Goal: Task Accomplishment & Management: Complete application form

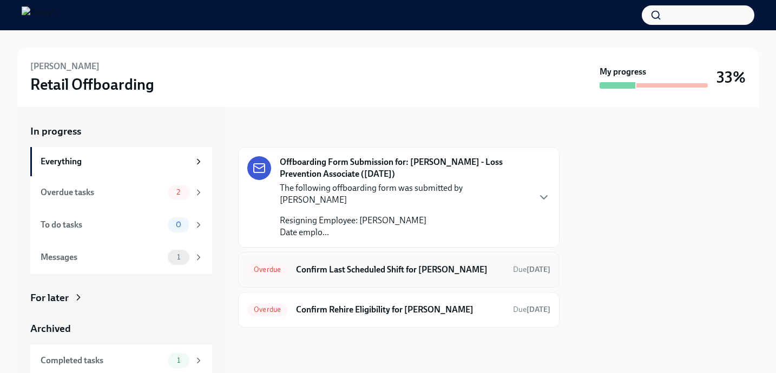
click at [277, 266] on span "Overdue" at bounding box center [267, 270] width 40 height 8
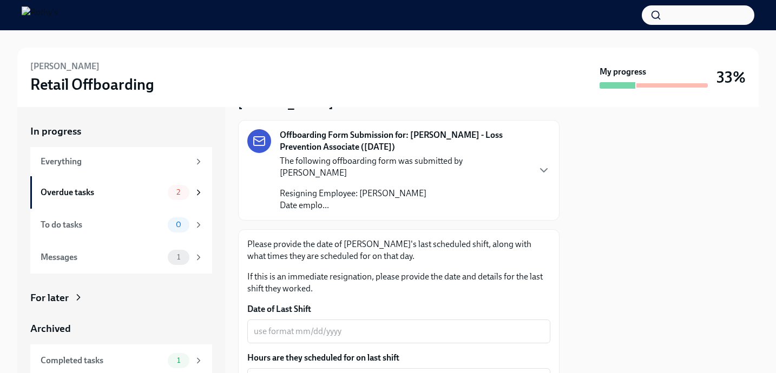
scroll to position [83, 0]
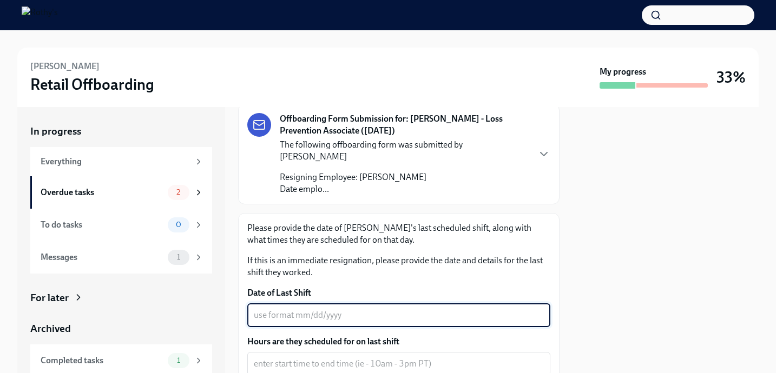
click at [276, 309] on textarea "Date of Last Shift" at bounding box center [399, 315] width 290 height 13
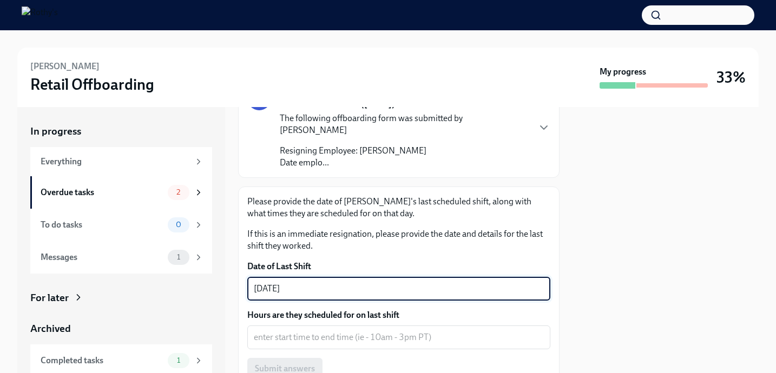
scroll to position [111, 0]
type textarea "[DATE]"
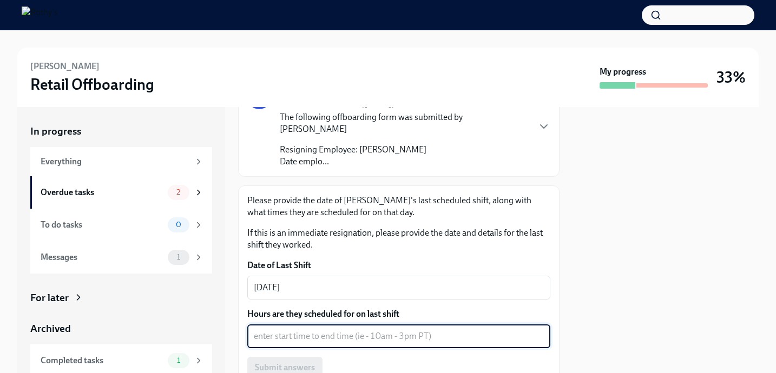
click at [327, 330] on textarea "Hours are they scheduled for on last shift" at bounding box center [399, 336] width 290 height 13
type textarea "3"
type textarea "3pm-8pm"
click at [307, 363] on span "Submit answers" at bounding box center [285, 368] width 60 height 11
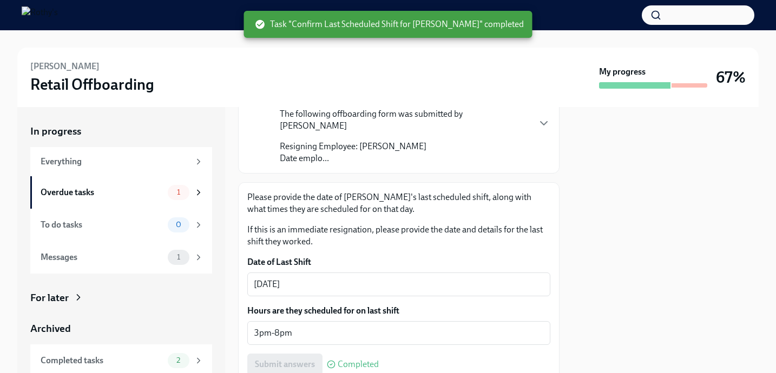
scroll to position [167, 0]
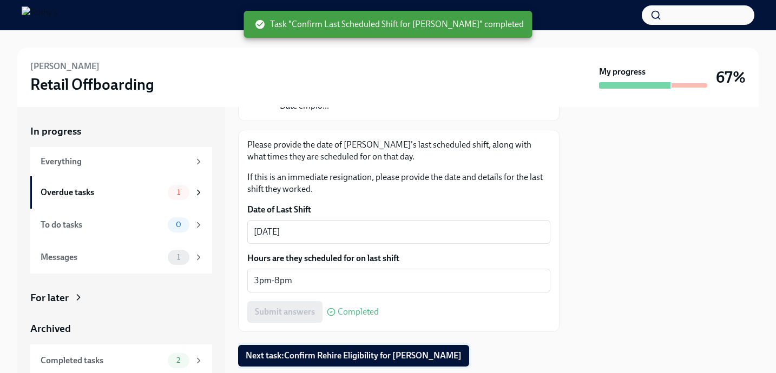
click at [391, 351] on span "Next task : Confirm Rehire Eligibility for [PERSON_NAME]" at bounding box center [354, 356] width 216 height 11
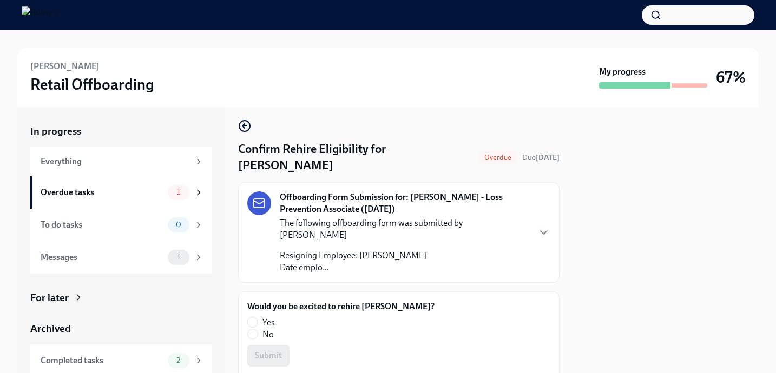
scroll to position [5, 0]
click at [259, 317] on label "Yes" at bounding box center [336, 323] width 179 height 12
click at [258, 317] on input "Yes" at bounding box center [253, 322] width 10 height 10
radio input "true"
click at [267, 350] on span "Submit" at bounding box center [268, 355] width 27 height 11
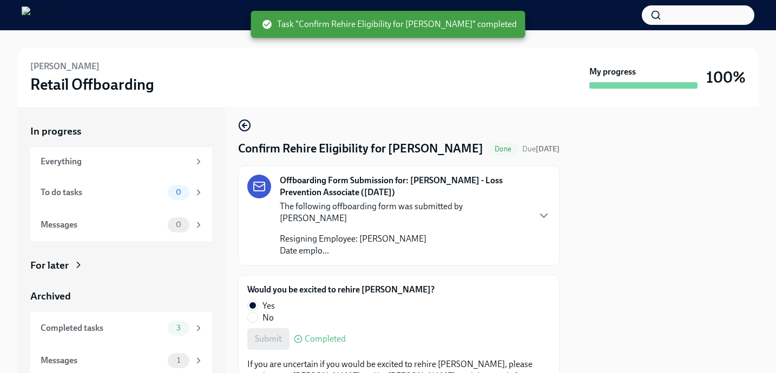
scroll to position [58, 0]
